Goal: Task Accomplishment & Management: Complete application form

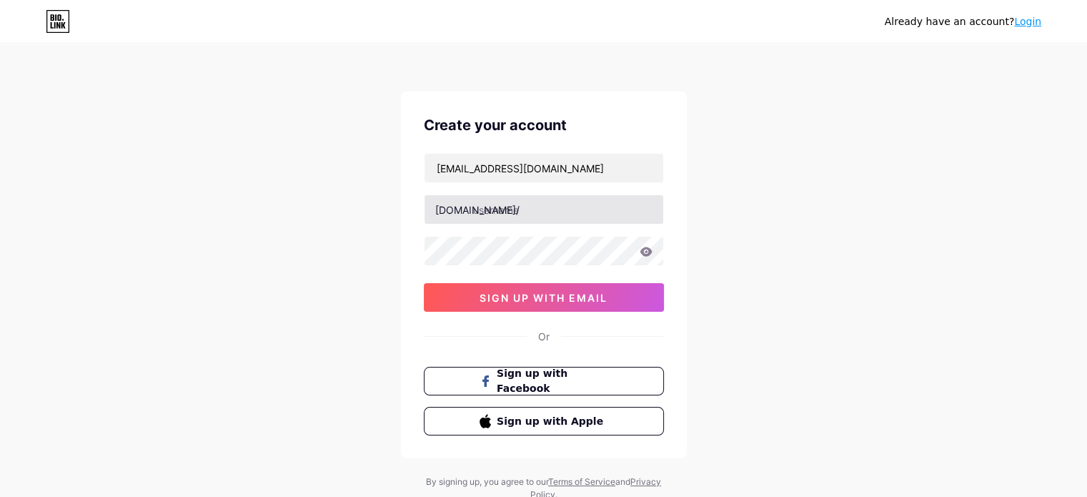
type input "[EMAIL_ADDRESS][DOMAIN_NAME]"
click at [577, 205] on input "text" at bounding box center [543, 209] width 239 height 29
type input "prosperaai"
click at [728, 259] on div "Already have an account? Login Create your account suporte.prosperaai@gmail.com…" at bounding box center [543, 273] width 1087 height 547
click at [646, 252] on icon at bounding box center [646, 251] width 12 height 9
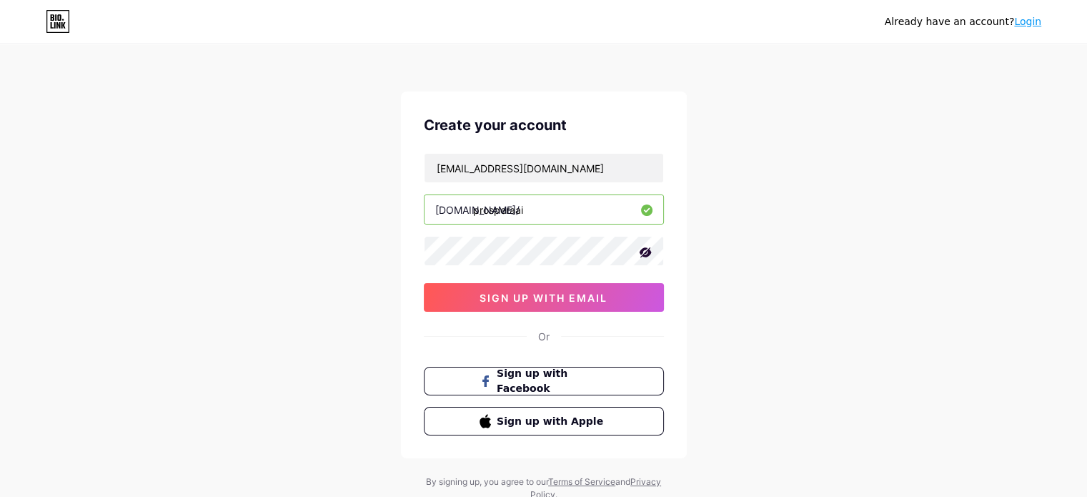
click at [646, 252] on icon at bounding box center [645, 252] width 14 height 14
click at [720, 248] on div "Already have an account? Login Create your account suporte.prosperaai@gmail.com…" at bounding box center [543, 273] width 1087 height 547
click at [572, 299] on span "sign up with email" at bounding box center [543, 298] width 128 height 12
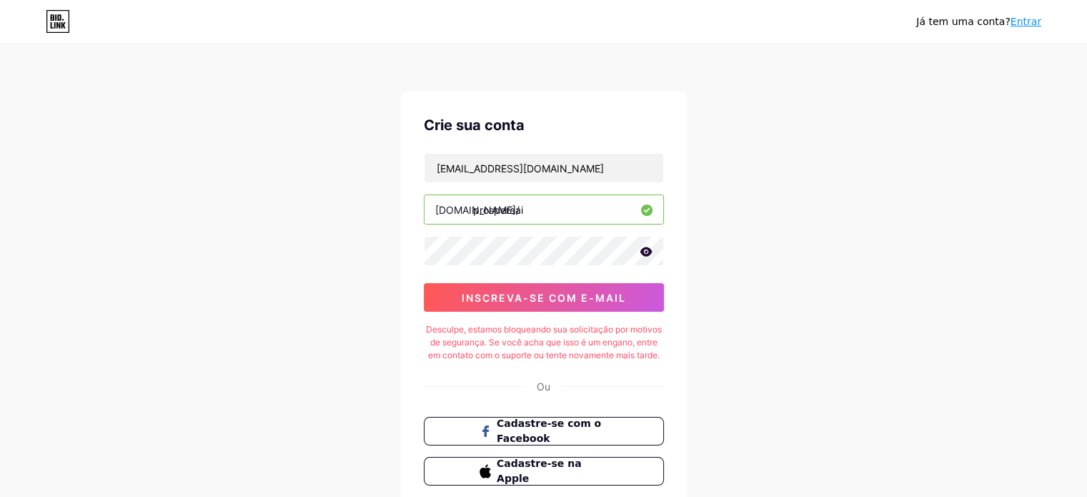
click at [800, 198] on div "Já tem uma conta? Entrar Crie sua conta suporte.prosperaai@gmail.com bio.link/ …" at bounding box center [543, 298] width 1087 height 597
click at [579, 171] on input "[EMAIL_ADDRESS][DOMAIN_NAME]" at bounding box center [543, 168] width 239 height 29
click at [646, 250] on icon at bounding box center [646, 251] width 12 height 9
click at [646, 250] on icon at bounding box center [645, 252] width 12 height 10
click at [609, 222] on input "prosperaai" at bounding box center [543, 209] width 239 height 29
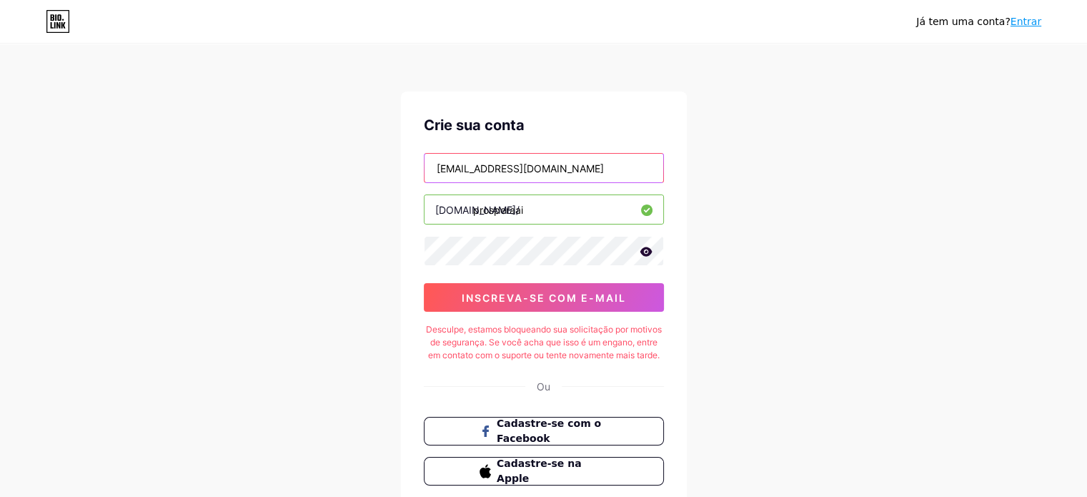
click at [615, 179] on input "[EMAIL_ADDRESS][DOMAIN_NAME]" at bounding box center [543, 168] width 239 height 29
click at [649, 254] on icon at bounding box center [646, 252] width 13 height 10
click at [647, 249] on icon at bounding box center [645, 252] width 12 height 10
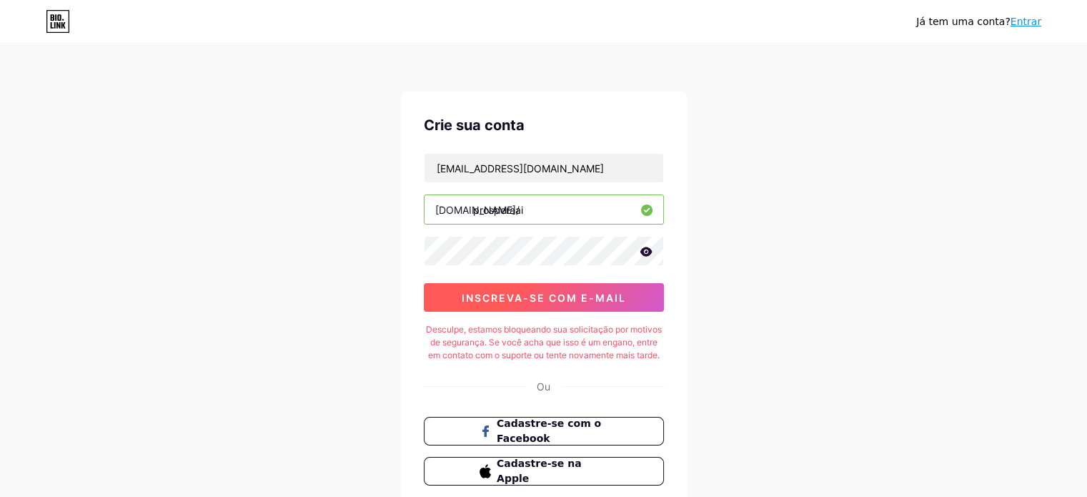
click at [603, 282] on div "suporte.prosperaai@gmail.com bio.link/ prosperaai 0cAFcWeA7yiNV9sMYOnVWLzzd9OAf…" at bounding box center [544, 232] width 240 height 159
click at [608, 292] on font "inscreva-se com e-mail" at bounding box center [544, 298] width 164 height 12
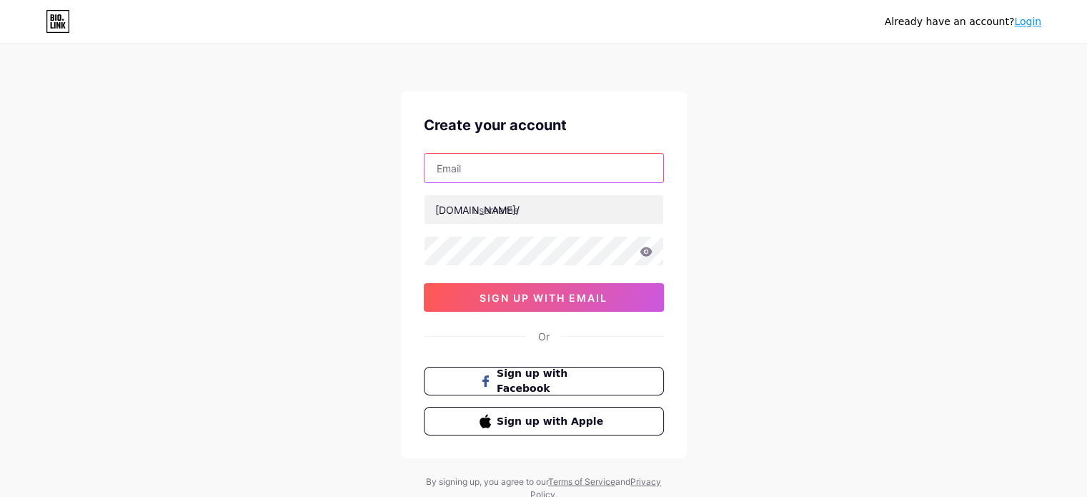
click at [552, 165] on input "text" at bounding box center [543, 168] width 239 height 29
click at [630, 103] on div "Create your account bio.link/ 0cAFcWeA70myJeHzB9gTB49M1C7U42lxuS03CfbNeHWwsd0aN…" at bounding box center [544, 274] width 286 height 367
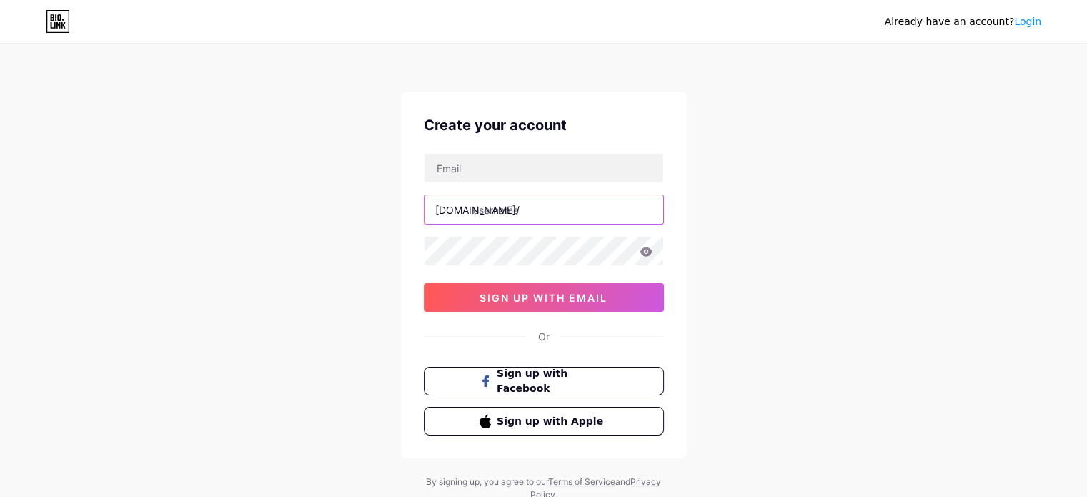
click at [601, 217] on input "text" at bounding box center [543, 209] width 239 height 29
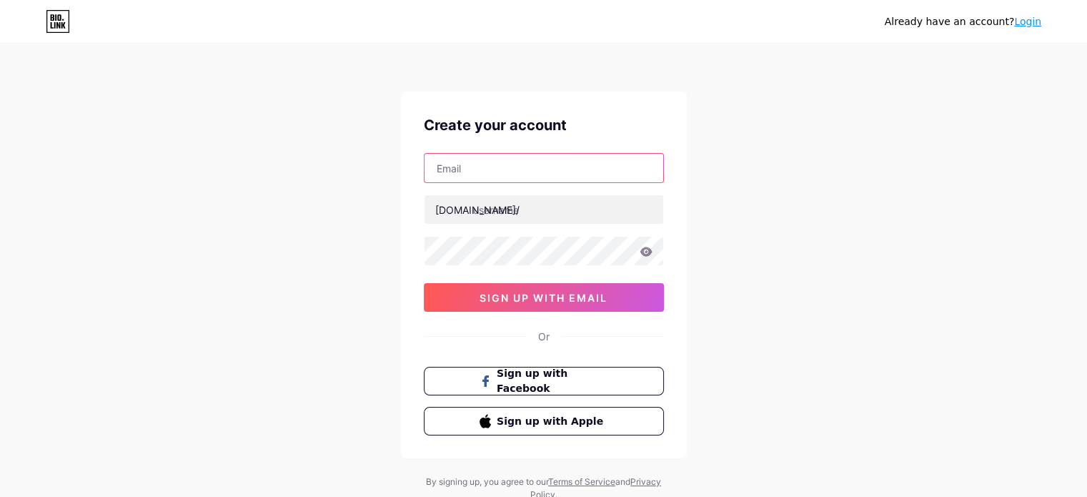
click at [602, 170] on input "text" at bounding box center [543, 168] width 239 height 29
click at [387, 209] on div "Already have an account? Login Create your account bio.link/ 0cAFcWeA70myJeHzB9…" at bounding box center [543, 273] width 1087 height 547
click at [540, 171] on input "text" at bounding box center [543, 168] width 239 height 29
type input "[EMAIL_ADDRESS][DOMAIN_NAME]"
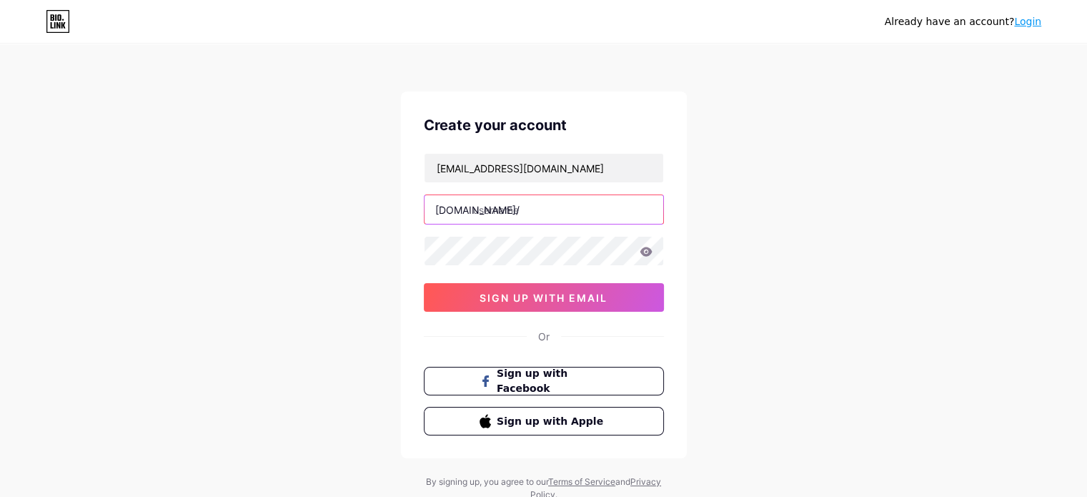
click at [520, 211] on input "text" at bounding box center [543, 209] width 239 height 29
type input "prosperaai"
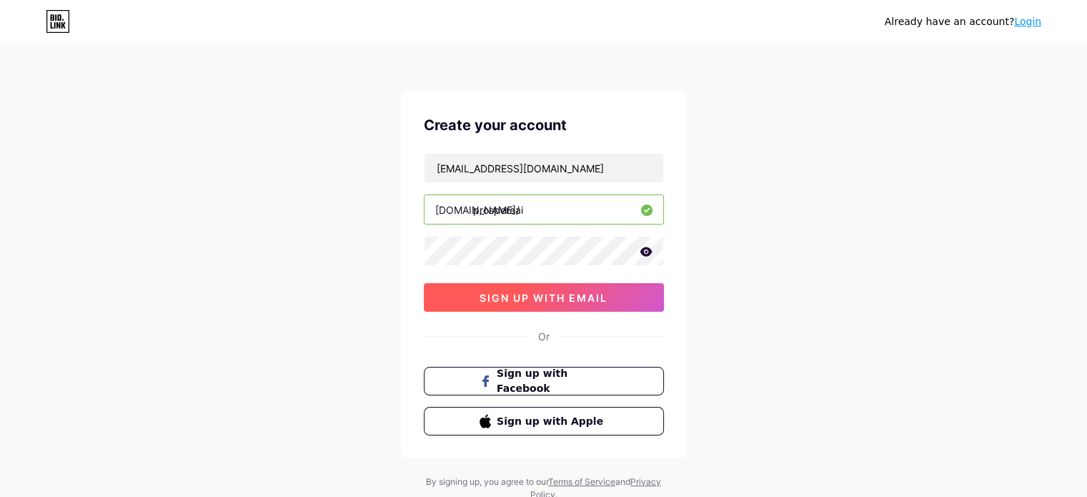
drag, startPoint x: 574, startPoint y: 317, endPoint x: 572, endPoint y: 308, distance: 8.8
click at [572, 314] on div "Create your account suporte.prosperaai@gmail.com bio.link/ prosperaai 0cAFcWeA7…" at bounding box center [544, 274] width 286 height 367
click at [572, 307] on button "sign up with email" at bounding box center [544, 297] width 240 height 29
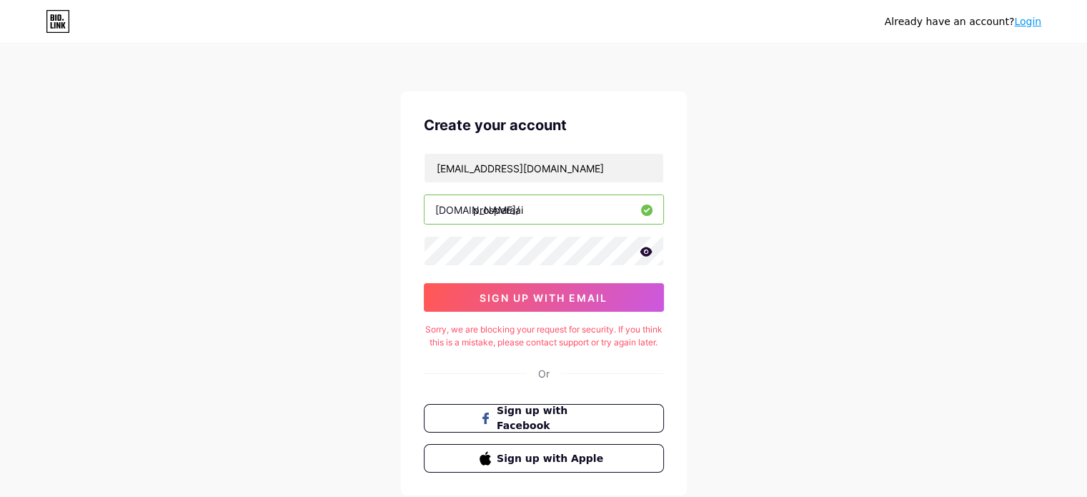
click at [61, 23] on icon at bounding box center [58, 21] width 24 height 23
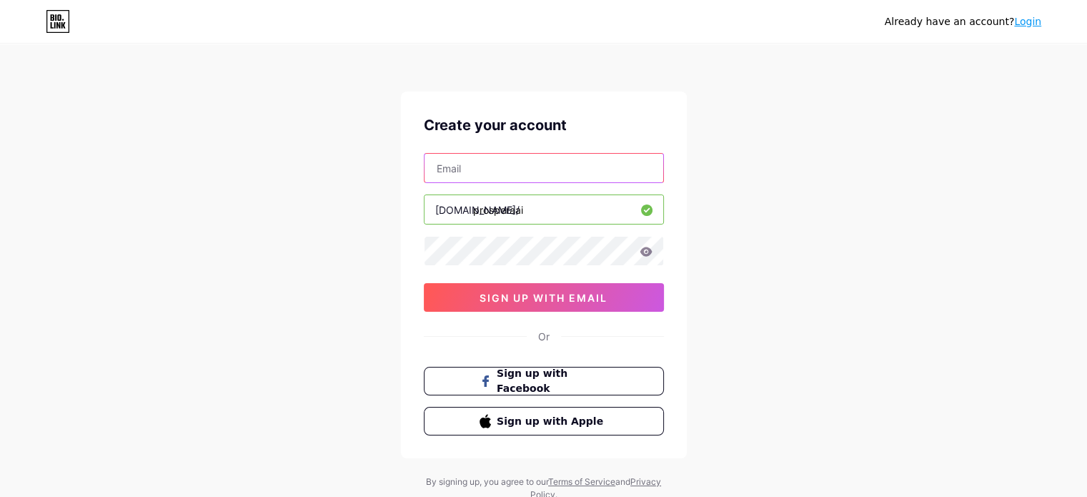
click at [583, 164] on input "text" at bounding box center [543, 168] width 239 height 29
click at [749, 177] on div "Already have an account? Login Create your account bio.link/ prosperaai sign up…" at bounding box center [543, 273] width 1087 height 547
click at [562, 165] on input "text" at bounding box center [543, 168] width 239 height 29
click at [792, 232] on div "Already have an account? Login Create your account bio.link/ prosperaai sign up…" at bounding box center [543, 273] width 1087 height 547
click at [646, 251] on icon at bounding box center [646, 251] width 12 height 9
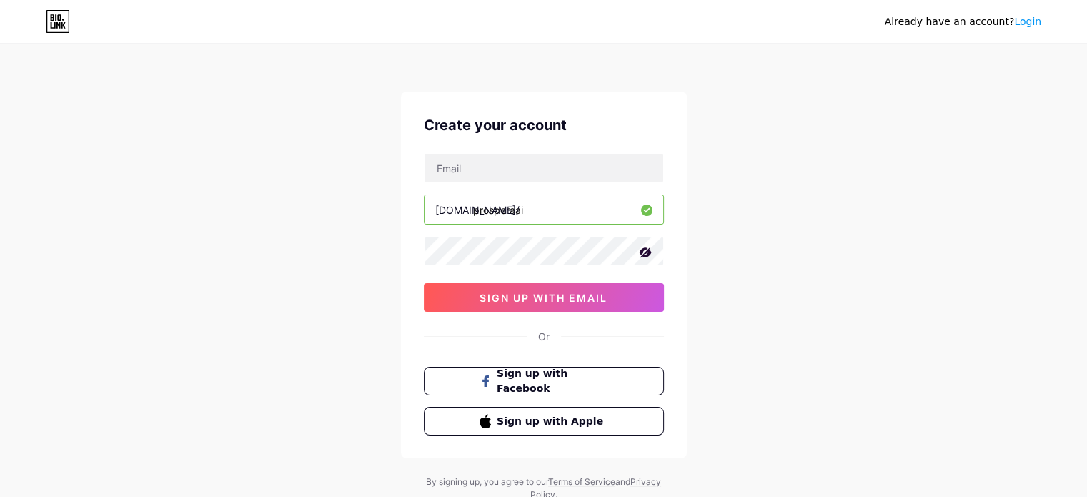
click at [646, 251] on icon at bounding box center [645, 252] width 14 height 14
click at [569, 174] on input "text" at bounding box center [543, 168] width 239 height 29
click at [567, 167] on input "text" at bounding box center [543, 168] width 239 height 29
paste input "[EMAIL_ADDRESS][DOMAIN_NAME]"
type input "[EMAIL_ADDRESS][DOMAIN_NAME]"
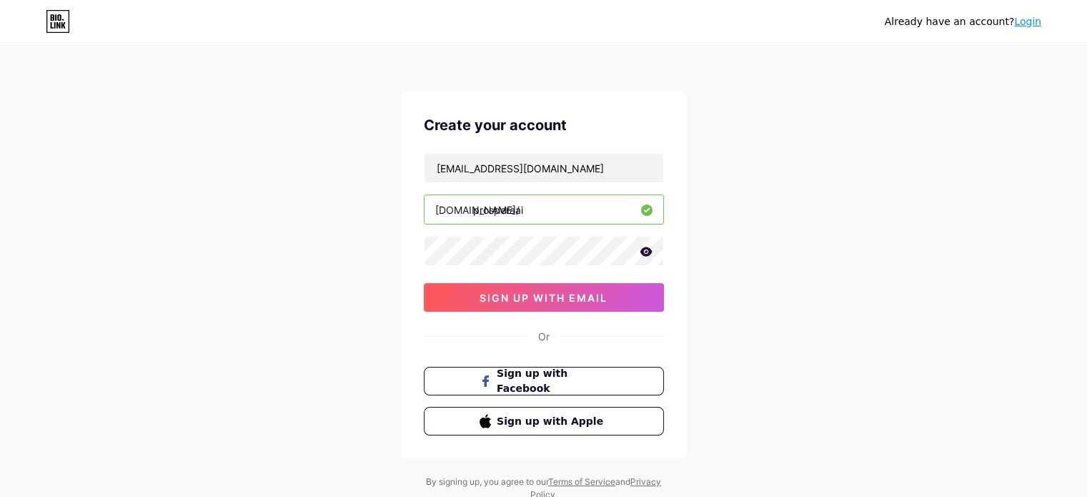
click at [795, 144] on div "Already have an account? Login Create your account suporte.prosperaai@gmail.com…" at bounding box center [543, 273] width 1087 height 547
click at [552, 294] on span "sign up with email" at bounding box center [543, 298] width 128 height 12
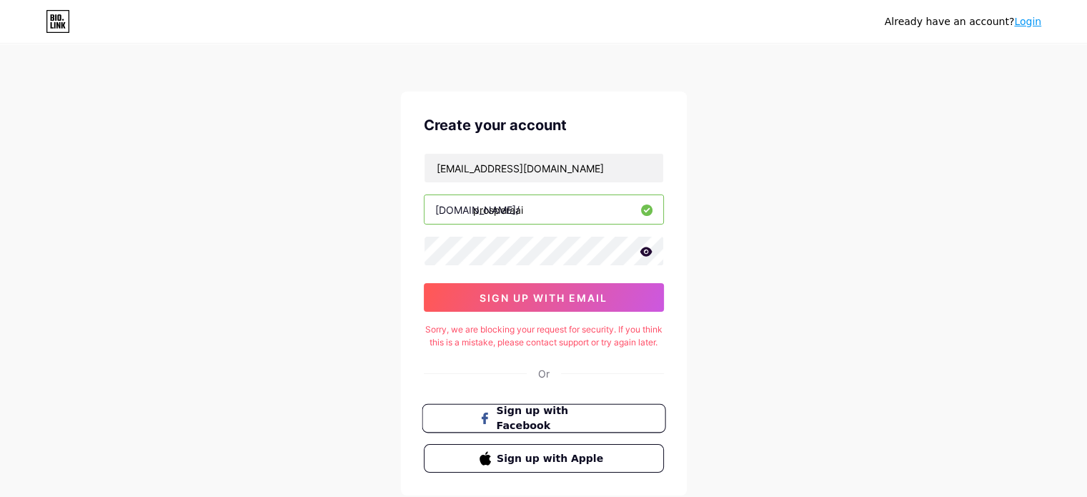
click at [544, 428] on span "Sign up with Facebook" at bounding box center [552, 418] width 112 height 31
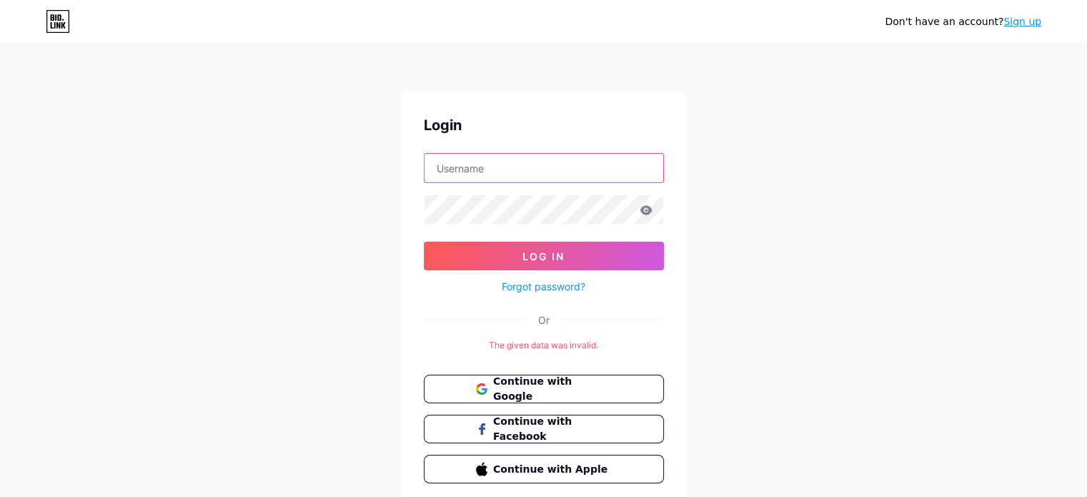
click at [585, 164] on input "text" at bounding box center [543, 168] width 239 height 29
type input "[EMAIL_ADDRESS][DOMAIN_NAME]"
click at [424, 242] on button "Log In" at bounding box center [544, 256] width 240 height 29
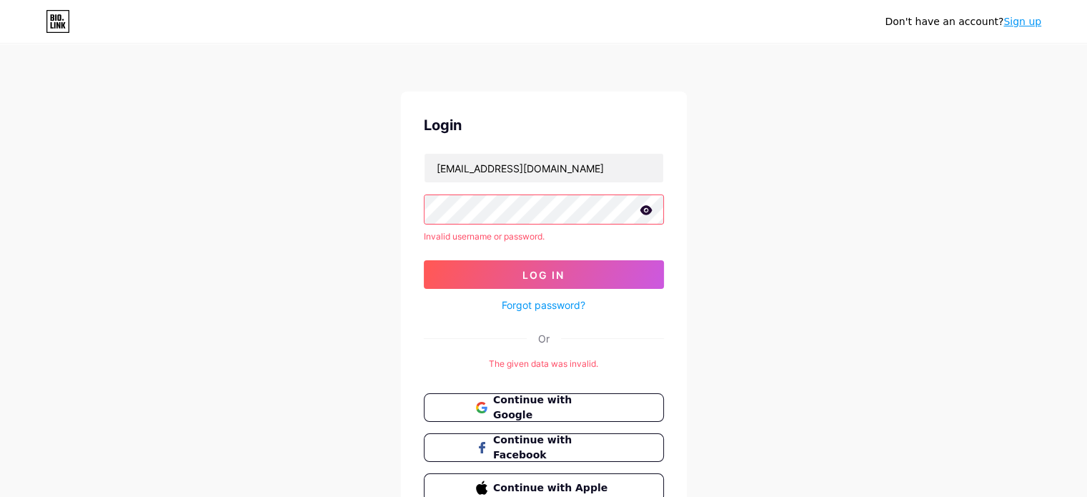
click at [642, 205] on icon at bounding box center [646, 210] width 13 height 10
click at [647, 209] on icon at bounding box center [645, 211] width 12 height 10
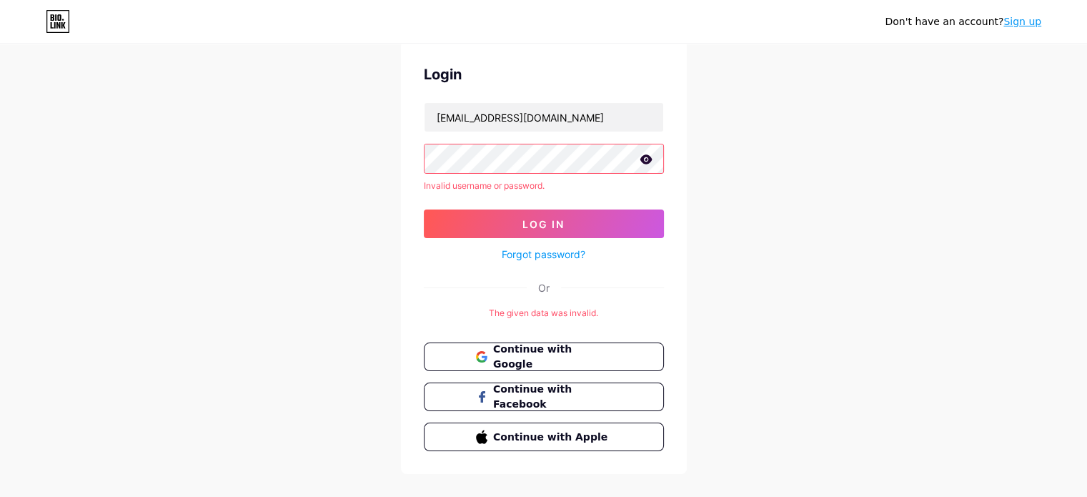
scroll to position [71, 0]
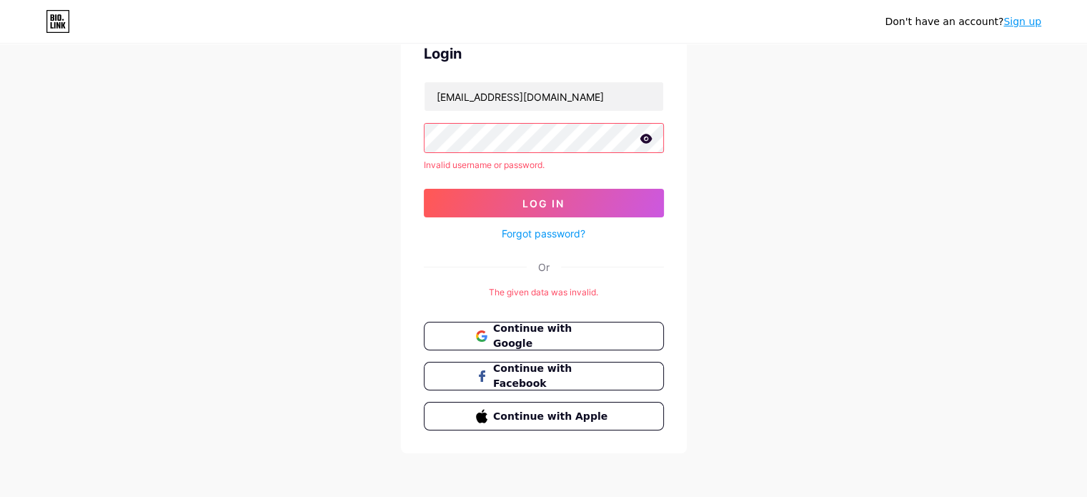
click at [327, 165] on div "Don't have an account? Sign up Login suporte.prosperaai@gmail.com Invalid usern…" at bounding box center [543, 214] width 1087 height 570
click at [903, 132] on div "Don't have an account? Sign up Login suporte.prosperaai@gmail.com Invalid usern…" at bounding box center [543, 214] width 1087 height 570
drag, startPoint x: 897, startPoint y: 129, endPoint x: 887, endPoint y: 129, distance: 10.7
click at [892, 129] on div "Don't have an account? Sign up Login suporte.prosperaai@gmail.com Invalid usern…" at bounding box center [543, 214] width 1087 height 570
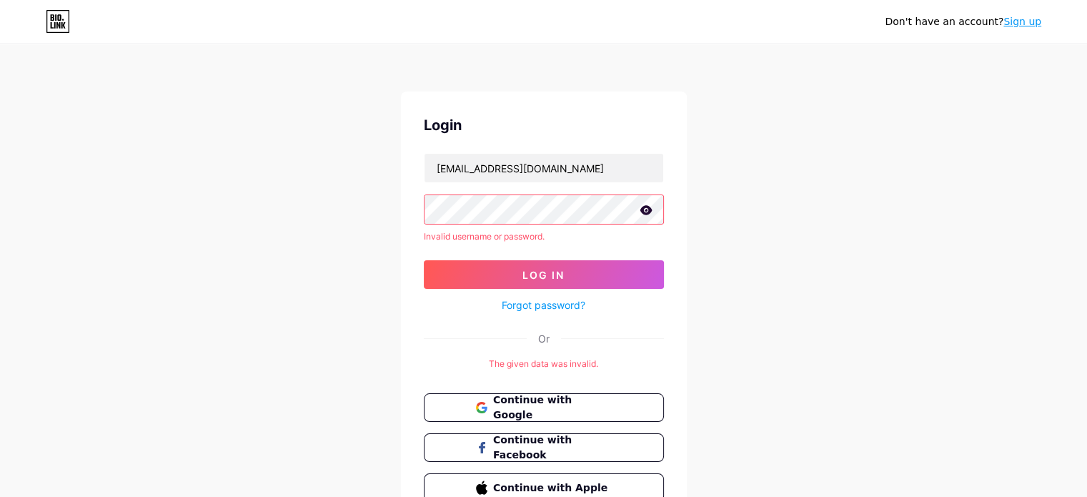
scroll to position [0, 0]
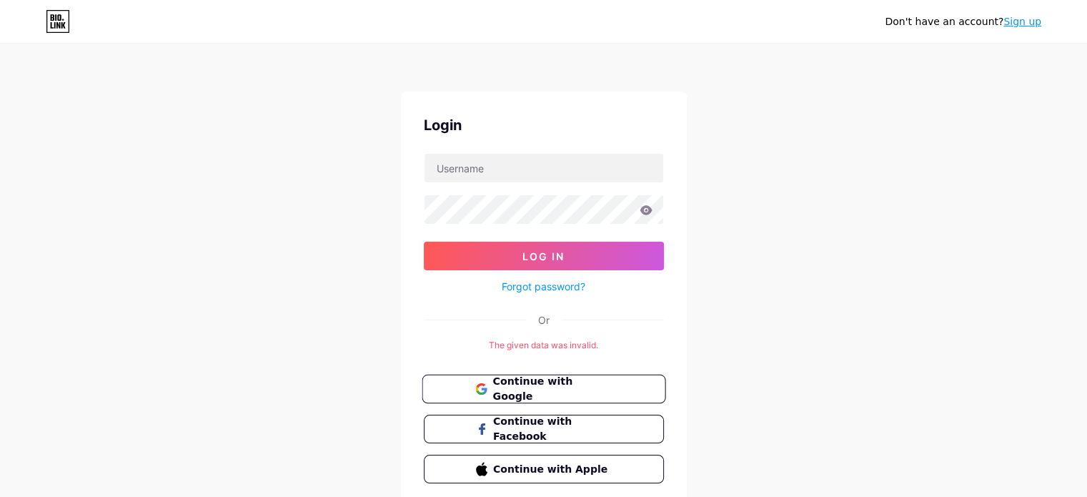
click at [584, 385] on span "Continue with Google" at bounding box center [551, 389] width 119 height 31
click at [1030, 22] on link "Sign up" at bounding box center [1022, 21] width 38 height 11
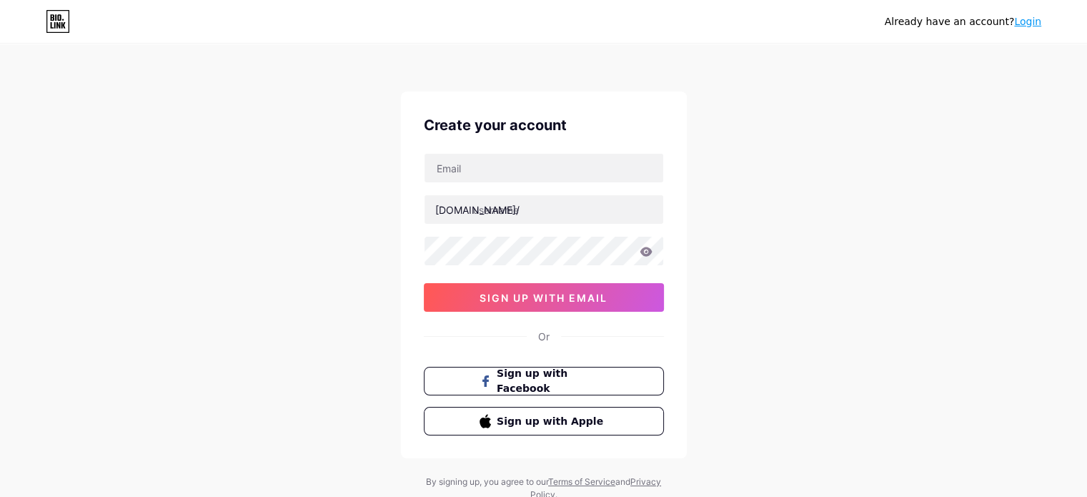
click at [591, 350] on div "Create your account [DOMAIN_NAME]/ sign up with email Or Sign up with Facebook …" at bounding box center [544, 274] width 286 height 367
click at [586, 158] on input "text" at bounding box center [543, 168] width 239 height 29
type input "[EMAIL_ADDRESS][DOMAIN_NAME]"
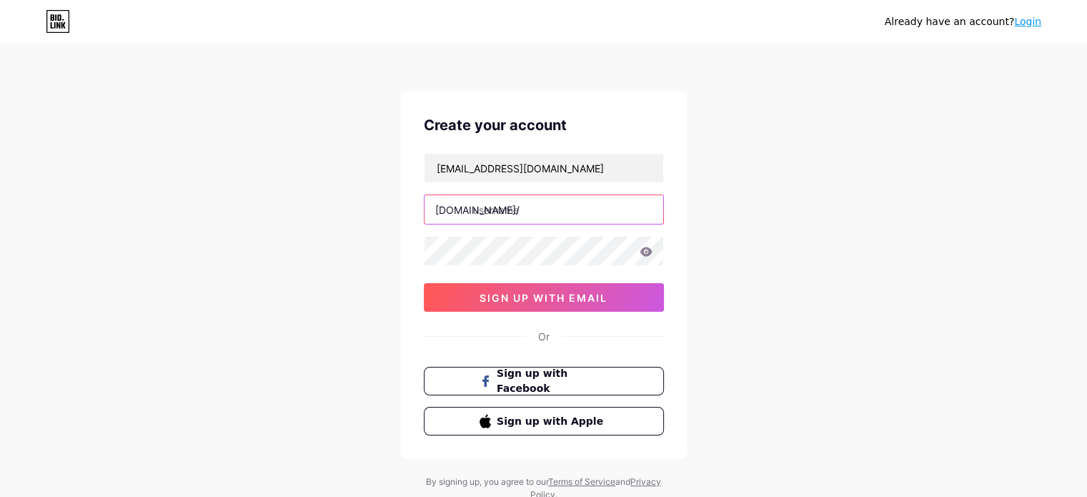
click at [574, 205] on input "text" at bounding box center [543, 209] width 239 height 29
type input "prosperaai"
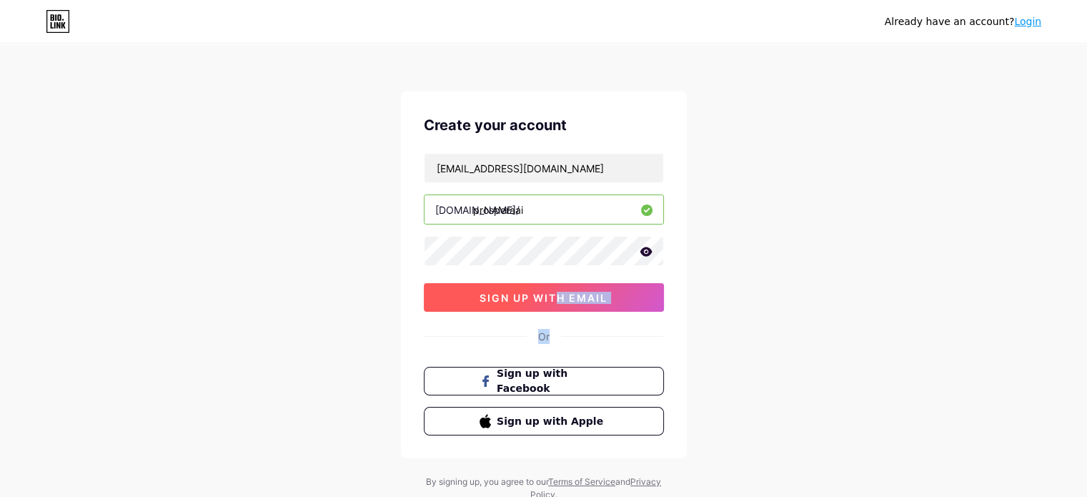
drag, startPoint x: 564, startPoint y: 322, endPoint x: 560, endPoint y: 303, distance: 19.6
click at [560, 303] on div "Create your account [EMAIL_ADDRESS][DOMAIN_NAME] [DOMAIN_NAME]/ prosperaai 0cAF…" at bounding box center [544, 274] width 286 height 367
click at [560, 303] on button "sign up with email" at bounding box center [544, 297] width 240 height 29
click at [807, 231] on div "Already have an account? Login Create your account [EMAIL_ADDRESS][DOMAIN_NAME]…" at bounding box center [543, 273] width 1087 height 547
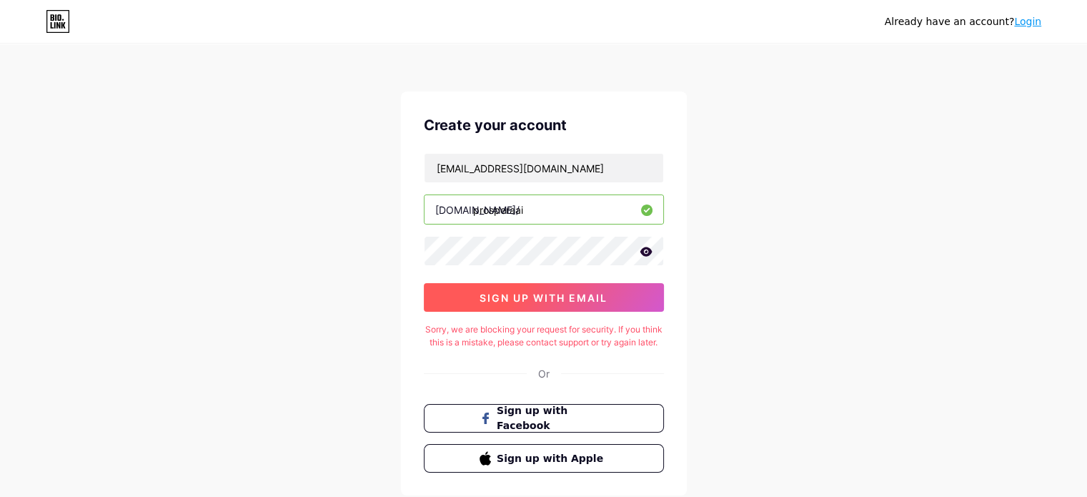
click at [600, 293] on span "sign up with email" at bounding box center [543, 298] width 128 height 12
